Goal: Information Seeking & Learning: Find specific fact

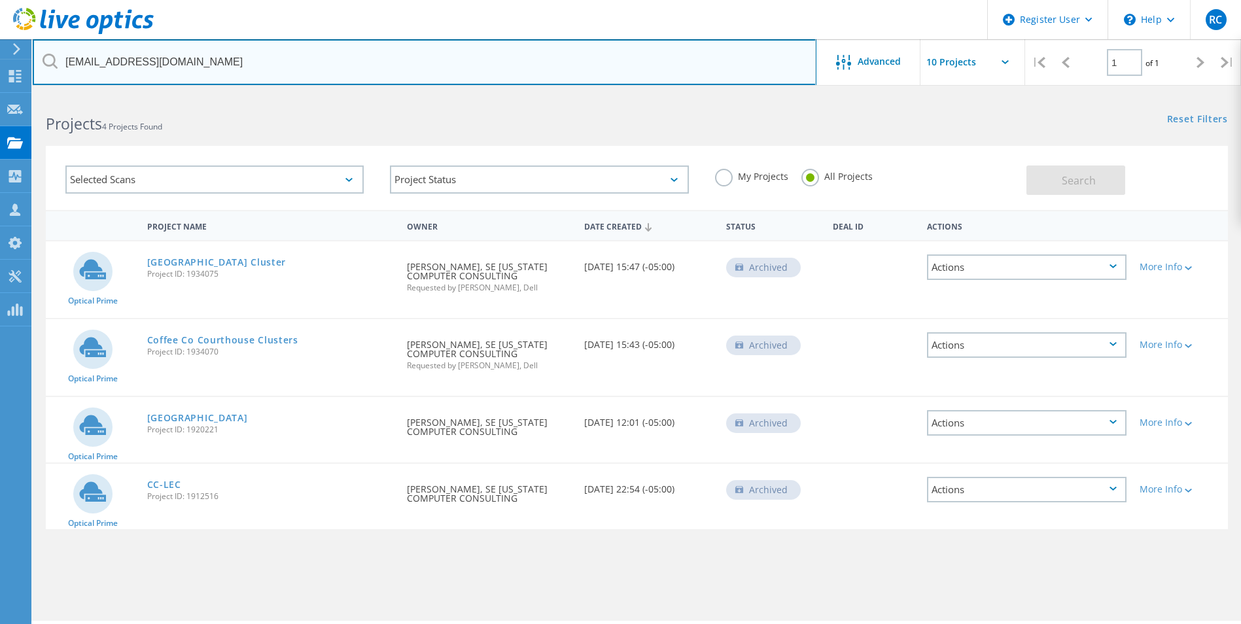
click at [236, 69] on input "[EMAIL_ADDRESS][DOMAIN_NAME]" at bounding box center [425, 62] width 784 height 46
paste input "[PERSON_NAME][EMAIL_ADDRESS][DOMAIN_NAME]"
drag, startPoint x: 345, startPoint y: 62, endPoint x: 44, endPoint y: 52, distance: 301.2
click at [44, 52] on input "cdial@sgcce-inc.comTarajee.White@[DOMAIN_NAME]" at bounding box center [425, 62] width 784 height 46
paste input "text"
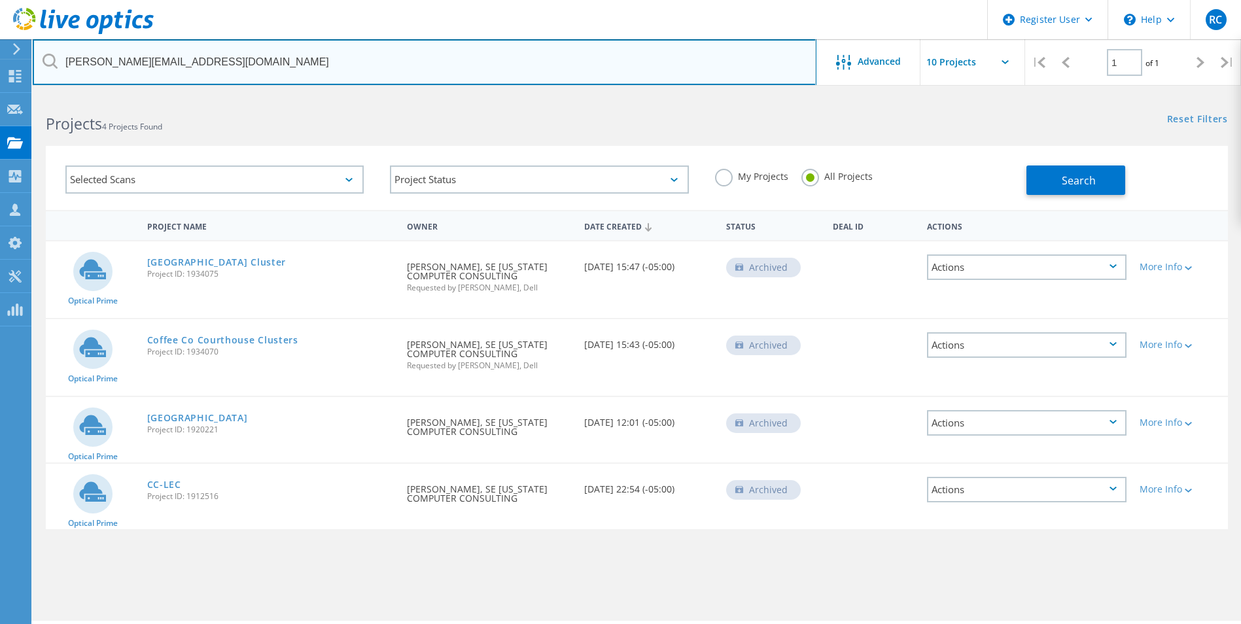
type input "[PERSON_NAME][EMAIL_ADDRESS][DOMAIN_NAME]"
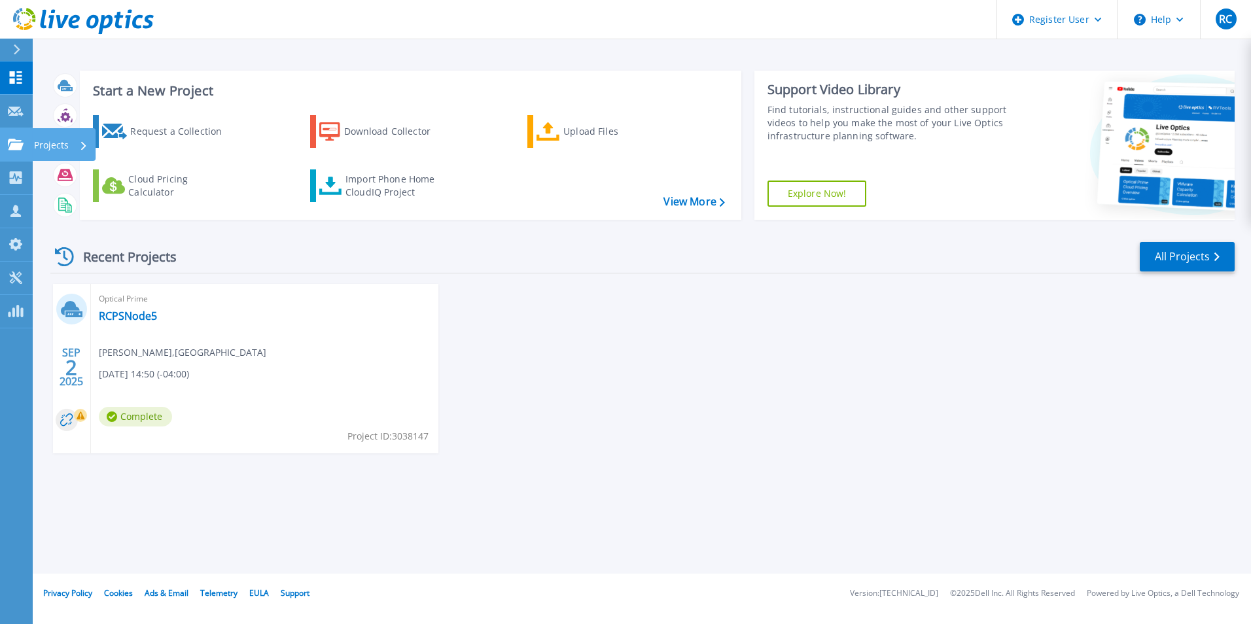
click at [46, 141] on p "Projects" at bounding box center [51, 145] width 35 height 34
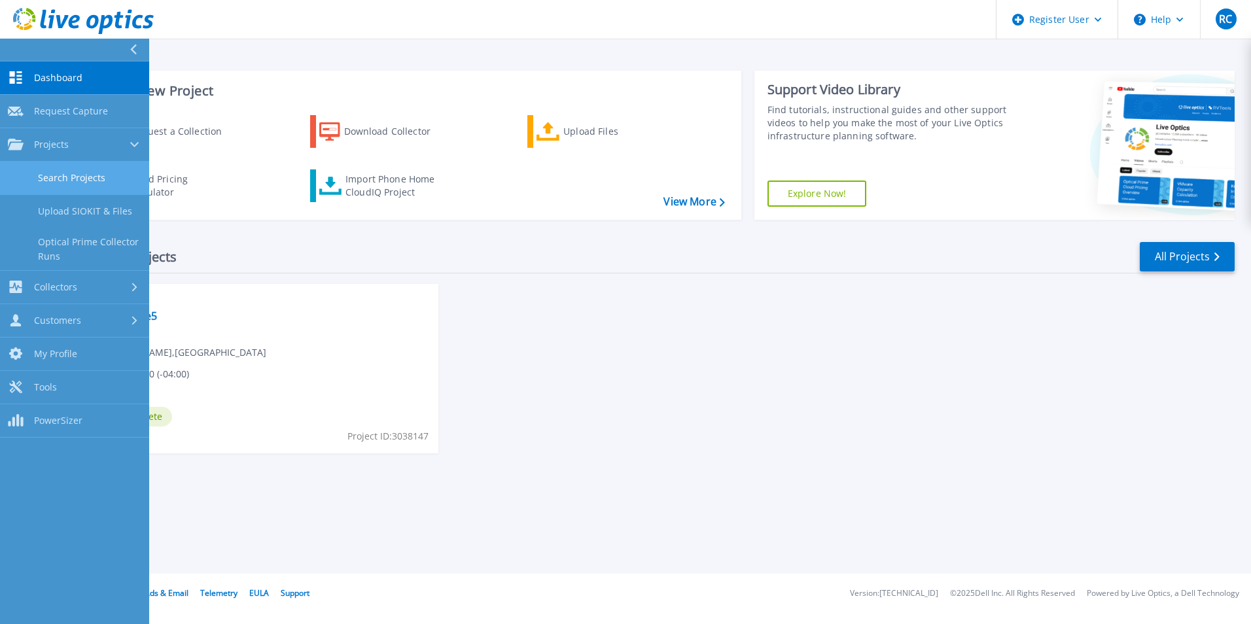
click at [118, 181] on link "Search Projects" at bounding box center [74, 178] width 149 height 33
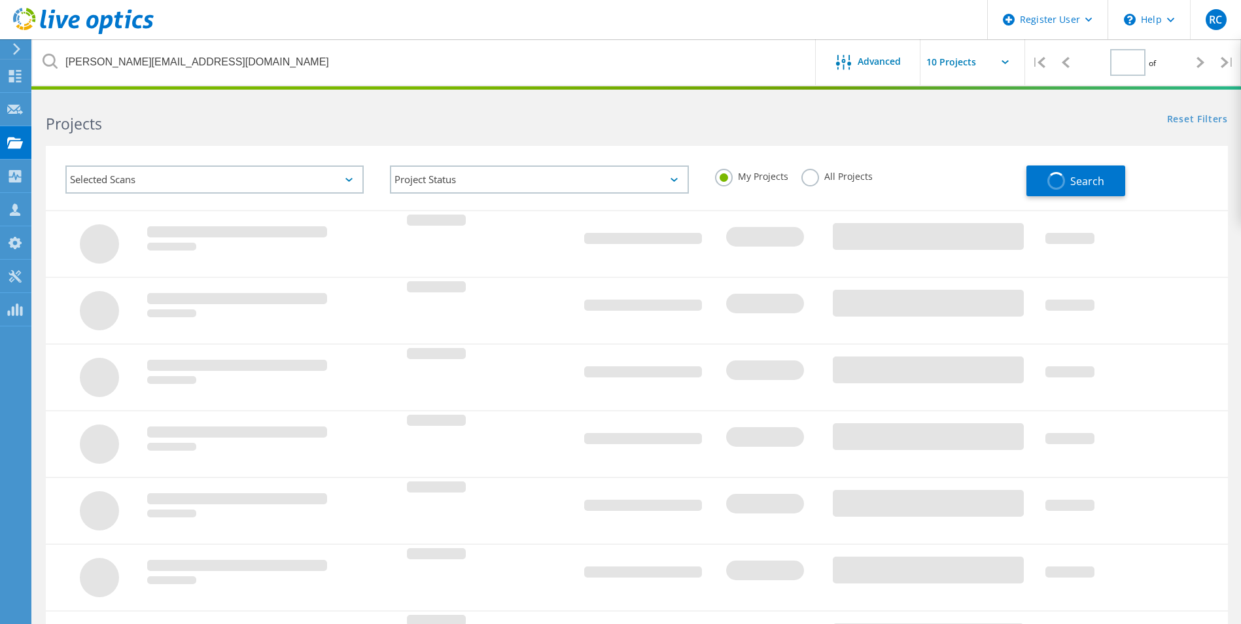
type input "1"
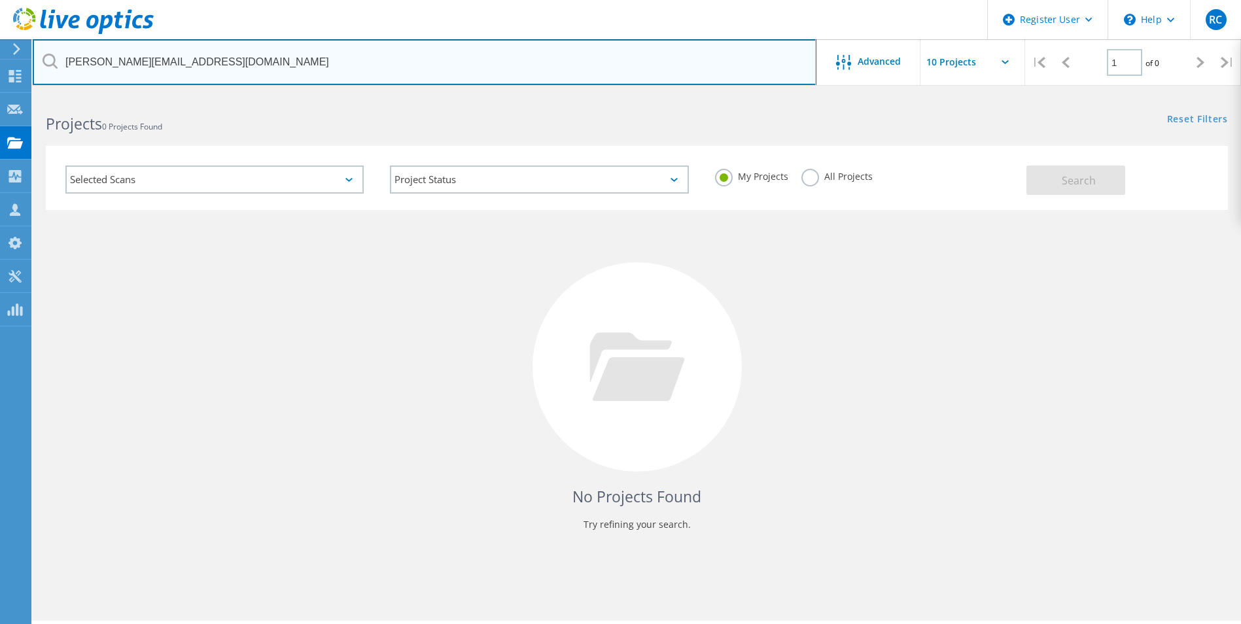
click at [244, 60] on input "[PERSON_NAME][EMAIL_ADDRESS][DOMAIN_NAME]" at bounding box center [425, 62] width 784 height 46
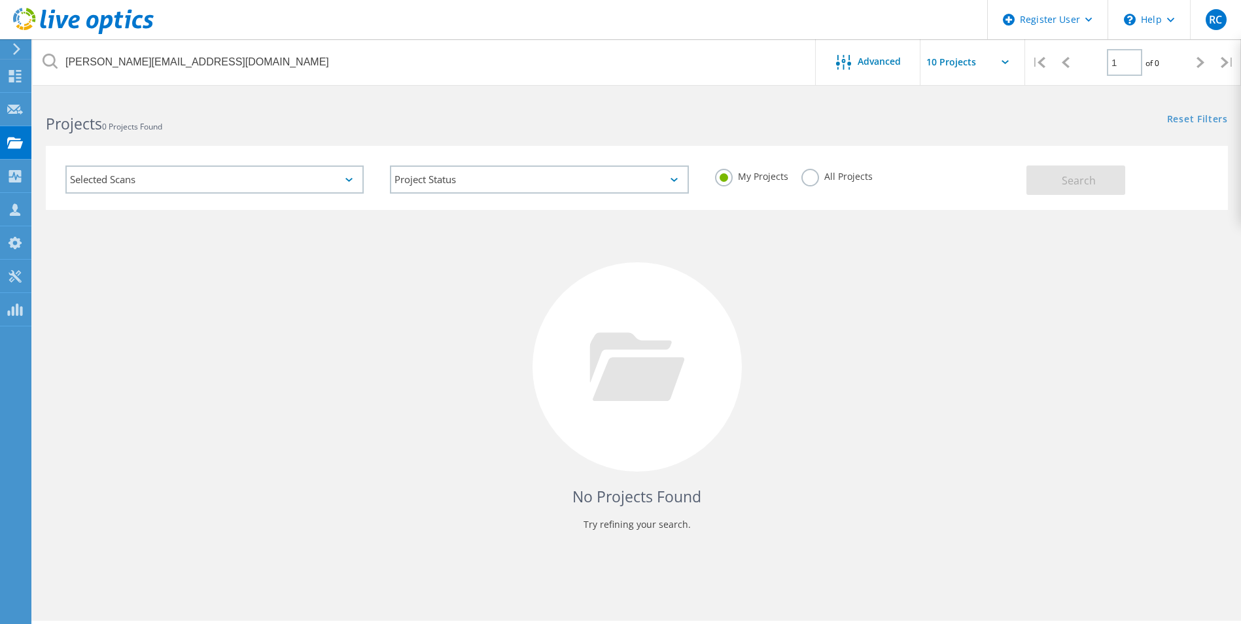
click at [800, 176] on div "My Projects All Projects" at bounding box center [864, 176] width 325 height 48
click at [810, 177] on label "All Projects" at bounding box center [837, 175] width 71 height 12
click at [0, 0] on input "All Projects" at bounding box center [0, 0] width 0 height 0
click at [1093, 169] on button "Search" at bounding box center [1076, 180] width 99 height 29
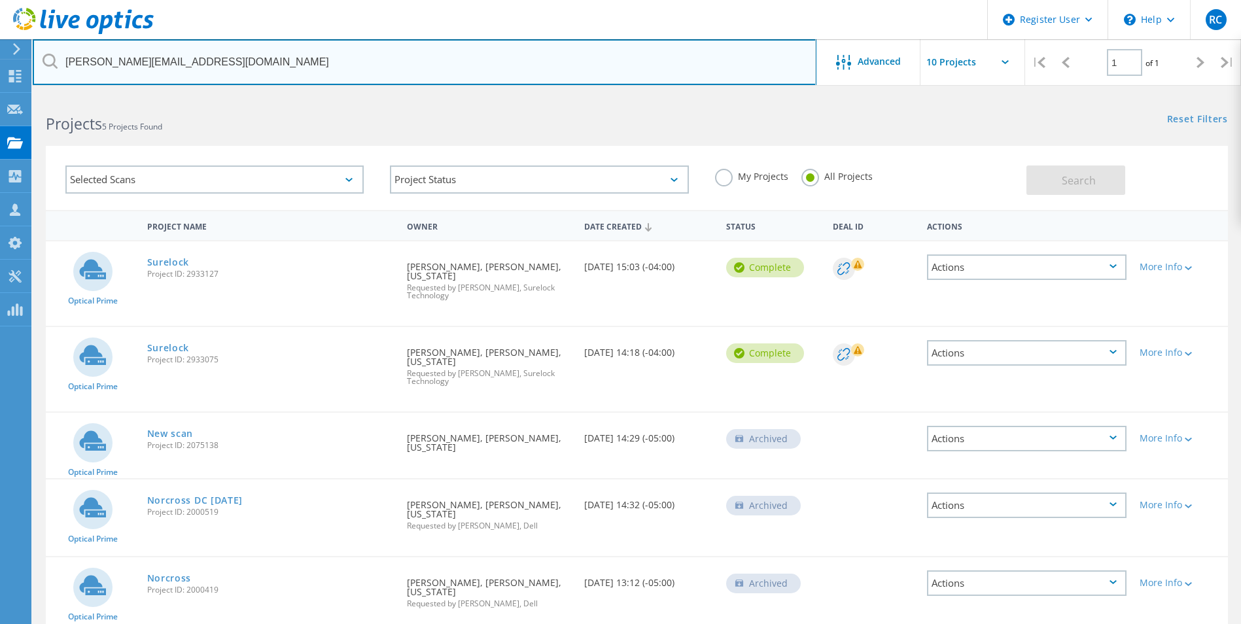
drag, startPoint x: 238, startPoint y: 50, endPoint x: 63, endPoint y: 59, distance: 174.3
click at [63, 59] on input "[PERSON_NAME][EMAIL_ADDRESS][DOMAIN_NAME]" at bounding box center [425, 62] width 784 height 46
paste input "Andre Gima <Andre.Gima@norcrossga.net>"
click at [130, 62] on input "Andre Gima <Andre.Gima@norcrossga.net" at bounding box center [425, 62] width 784 height 46
type input "Andre.Gima@norcrossga.net"
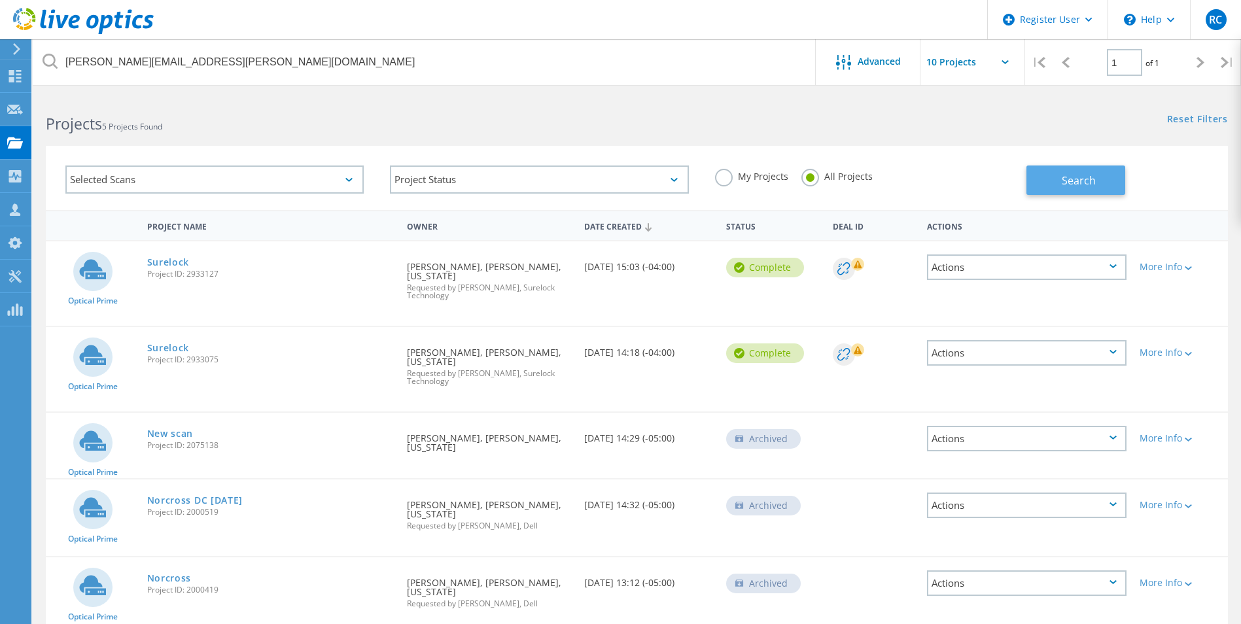
click at [1047, 174] on button "Search" at bounding box center [1076, 180] width 99 height 29
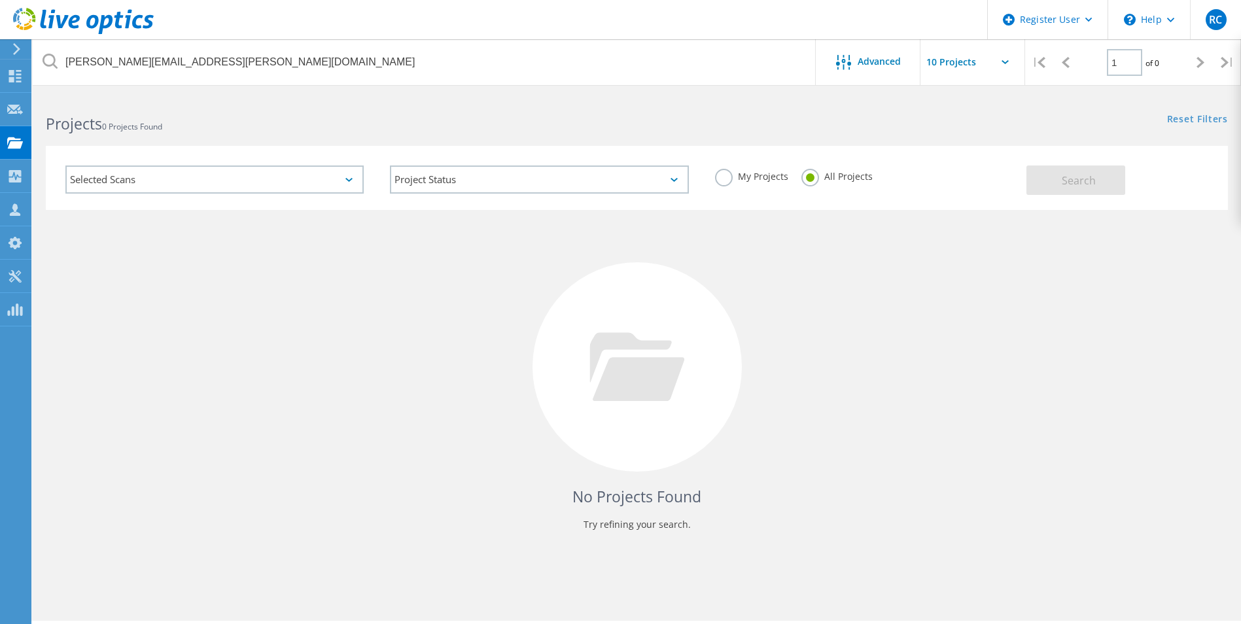
click at [821, 179] on label "All Projects" at bounding box center [837, 175] width 71 height 12
click at [0, 0] on input "All Projects" at bounding box center [0, 0] width 0 height 0
click at [821, 179] on label "All Projects" at bounding box center [837, 175] width 71 height 12
click at [0, 0] on input "All Projects" at bounding box center [0, 0] width 0 height 0
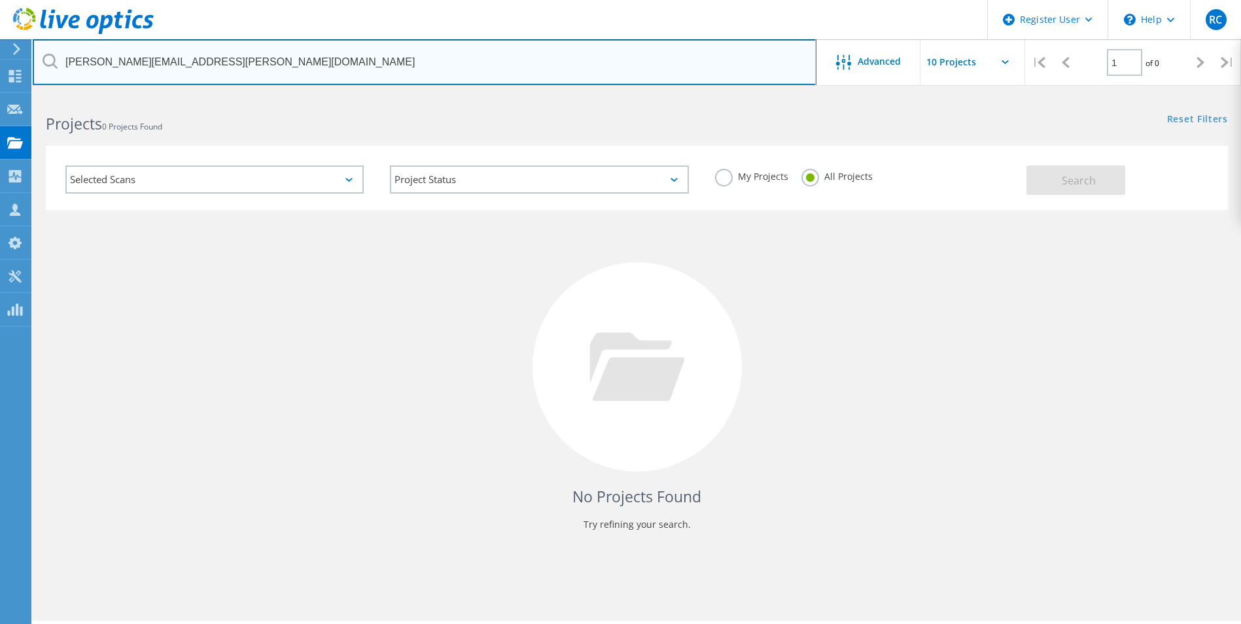
drag, startPoint x: 226, startPoint y: 59, endPoint x: 67, endPoint y: 64, distance: 159.1
click at [67, 64] on input "Andre.Gima@norcrossga.net" at bounding box center [425, 62] width 784 height 46
